Goal: Information Seeking & Learning: Learn about a topic

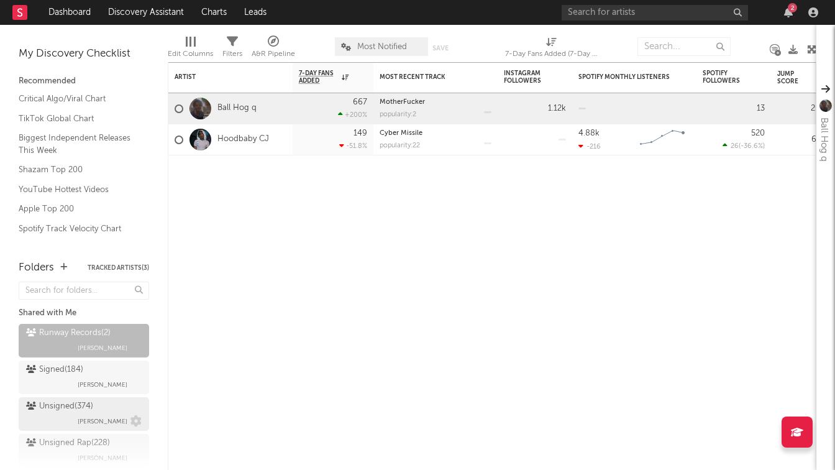
click at [111, 400] on div "Unsigned ( 374 ) [PERSON_NAME]" at bounding box center [84, 414] width 116 height 30
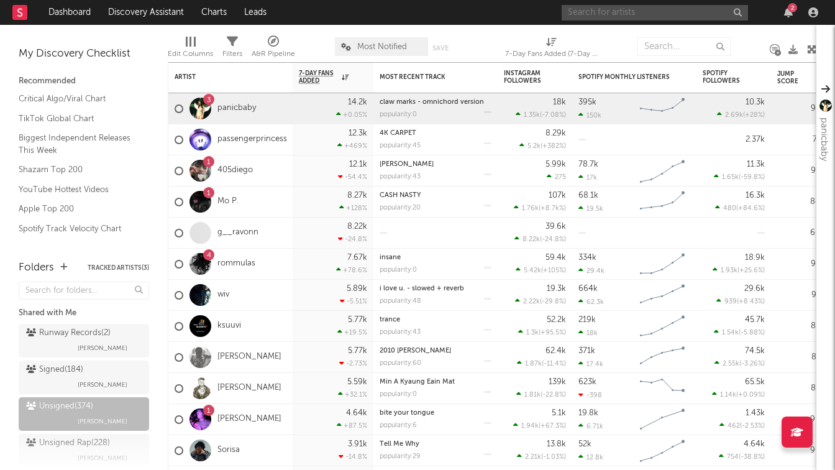
click at [645, 9] on input "text" at bounding box center [655, 13] width 186 height 16
click at [673, 39] on input "text" at bounding box center [684, 46] width 93 height 19
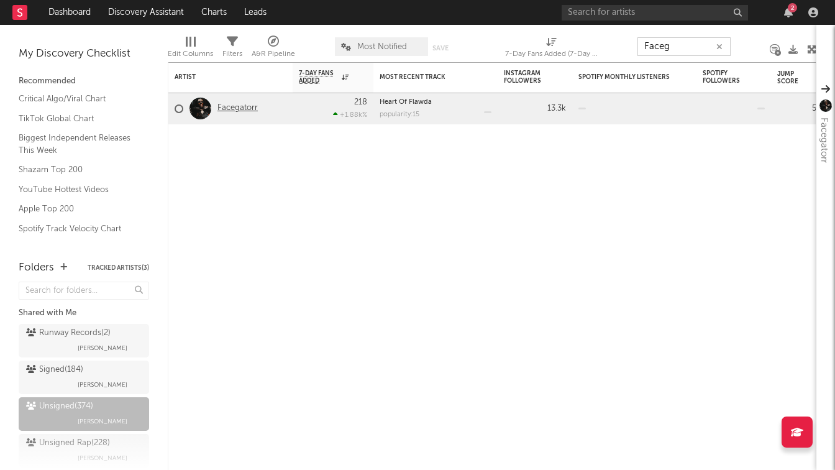
type input "Faceg"
click at [245, 109] on link "Facegatorr" at bounding box center [237, 108] width 40 height 11
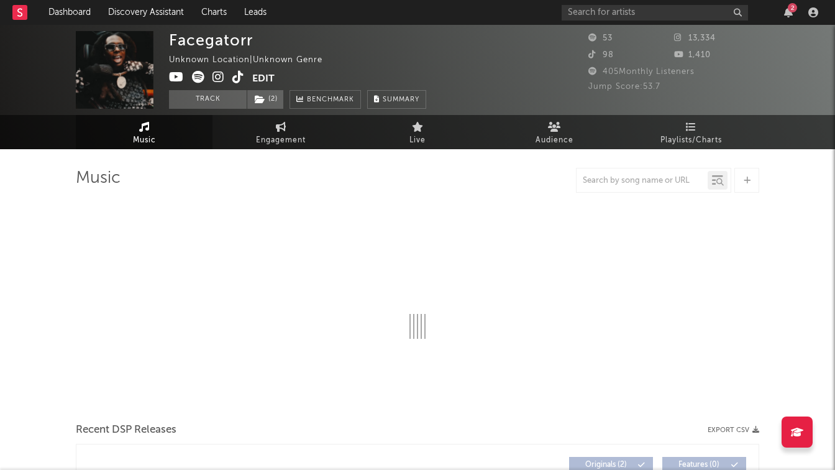
select select "1w"
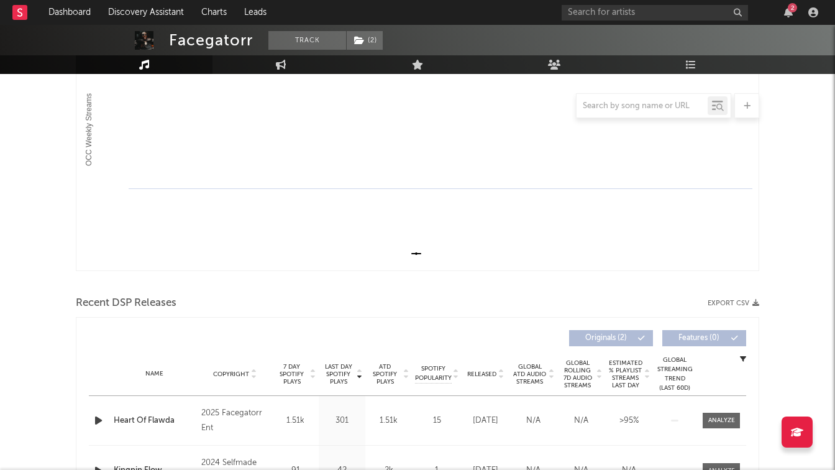
scroll to position [313, 0]
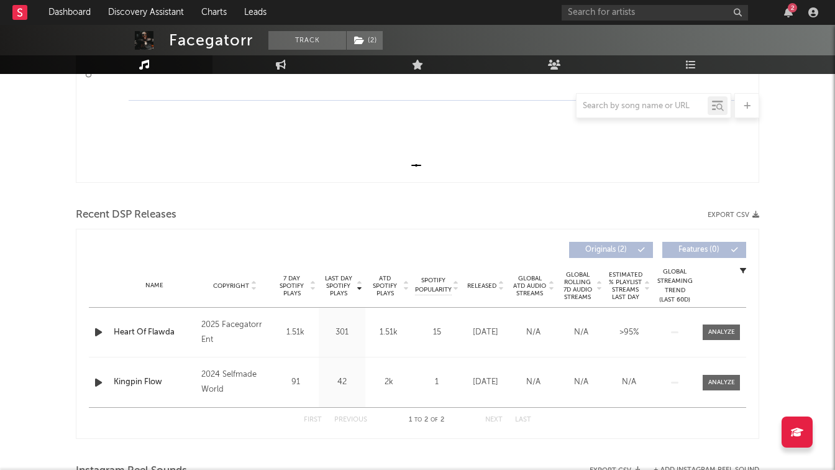
click at [397, 333] on div "1.51k" at bounding box center [388, 332] width 40 height 12
click at [386, 282] on span "ATD Spotify Plays" at bounding box center [384, 286] width 33 height 22
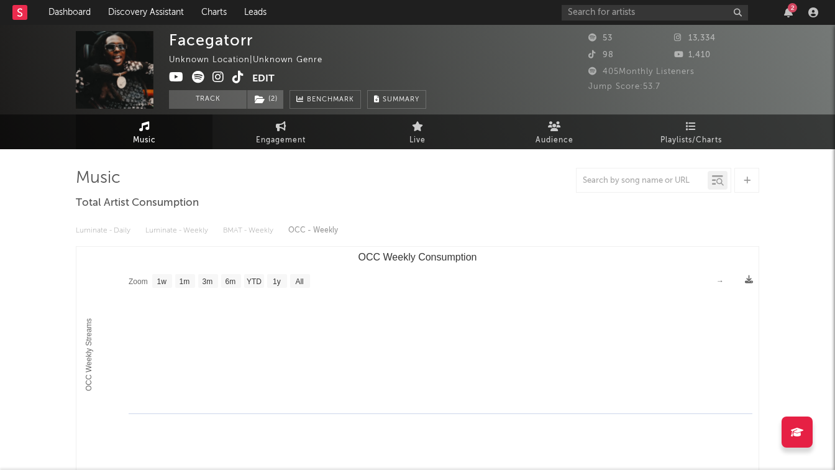
scroll to position [0, 0]
click at [203, 231] on div "Luminate - Daily Luminate - Weekly BMAT - Weekly OCC - Weekly" at bounding box center [417, 230] width 683 height 21
click at [536, 138] on span "Audience" at bounding box center [555, 140] width 38 height 15
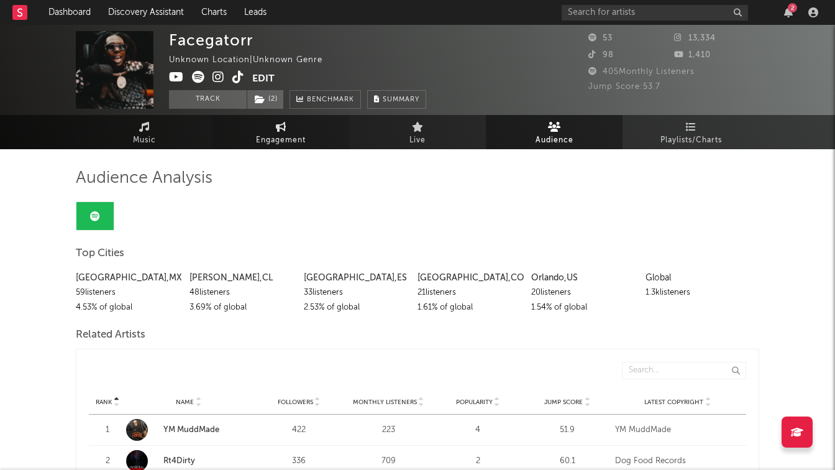
click at [270, 137] on span "Engagement" at bounding box center [281, 140] width 50 height 15
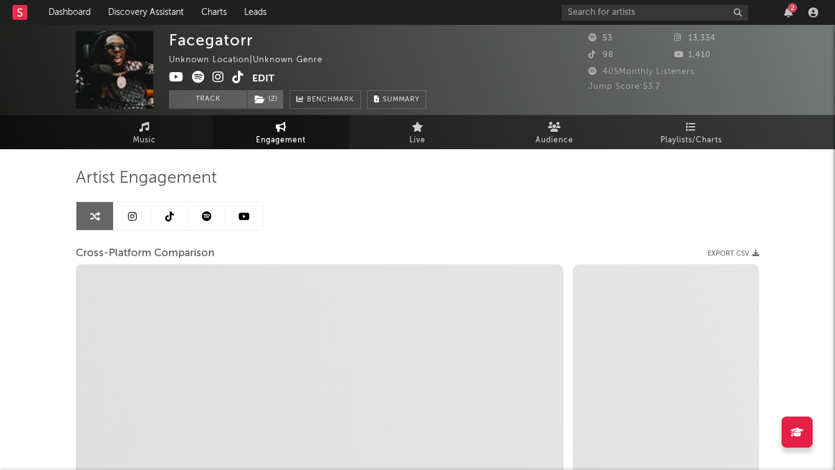
select select "1w"
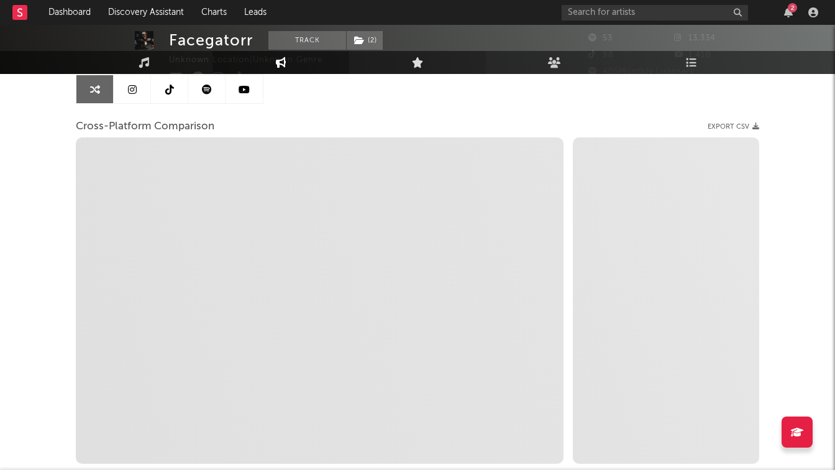
select select "1m"
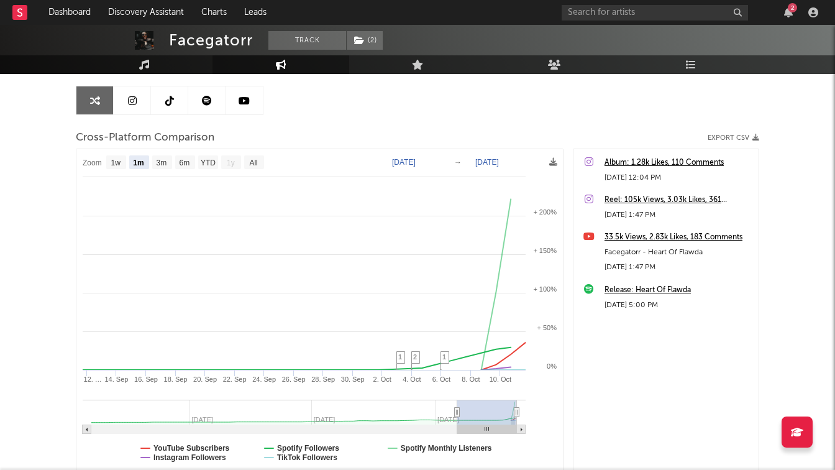
scroll to position [104, 0]
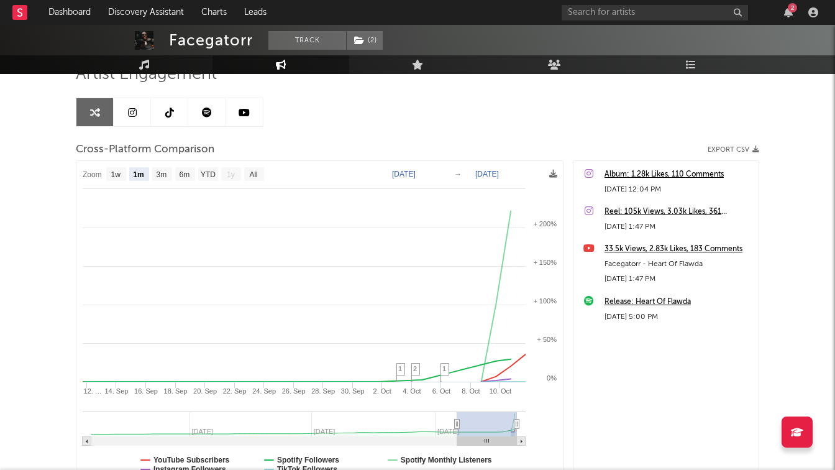
click at [133, 114] on icon at bounding box center [132, 112] width 9 height 10
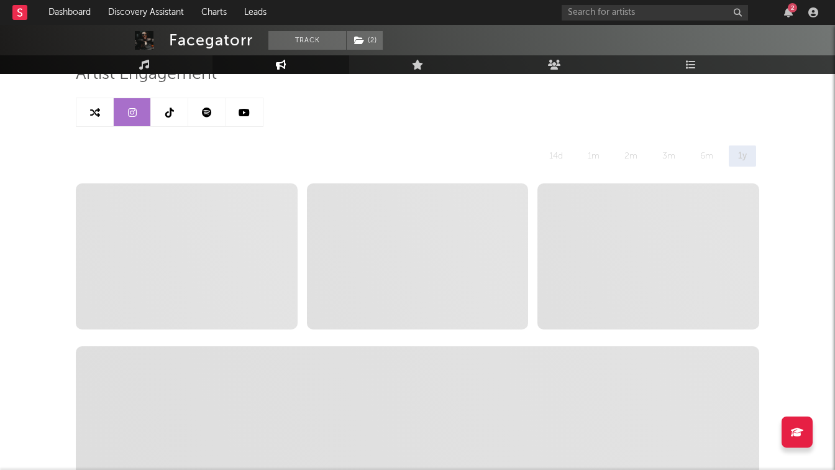
select select "1w"
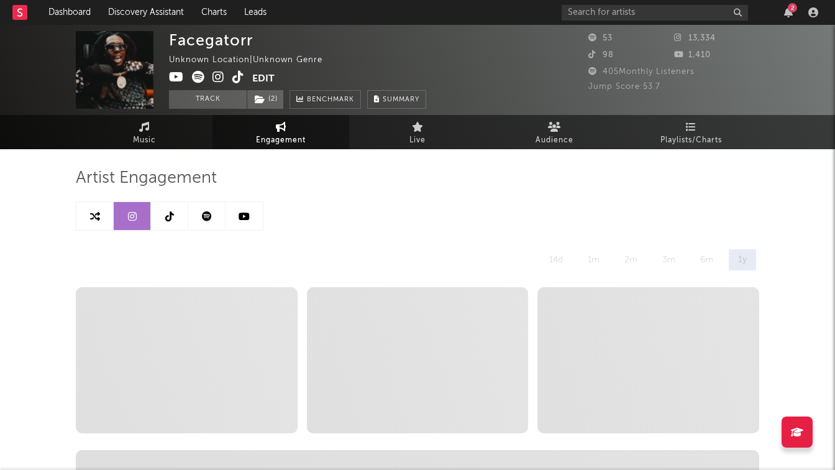
click at [582, 262] on div "1m" at bounding box center [593, 259] width 30 height 21
click at [593, 262] on div "1m" at bounding box center [593, 259] width 30 height 21
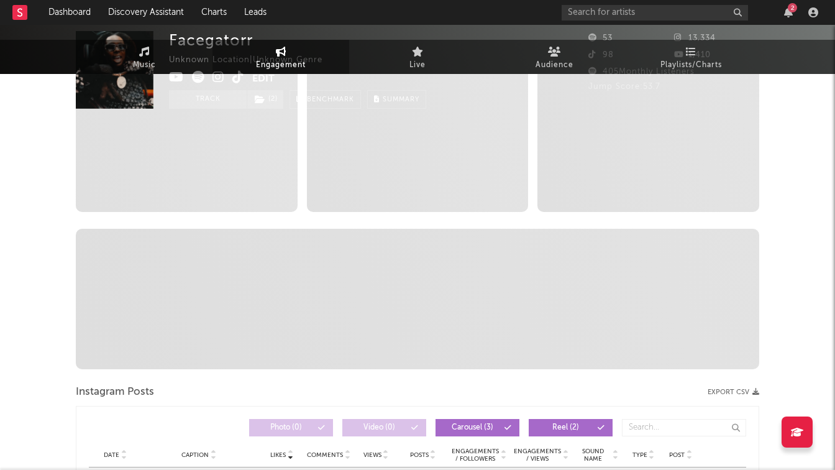
scroll to position [476, 0]
